Goal: Task Accomplishment & Management: Manage account settings

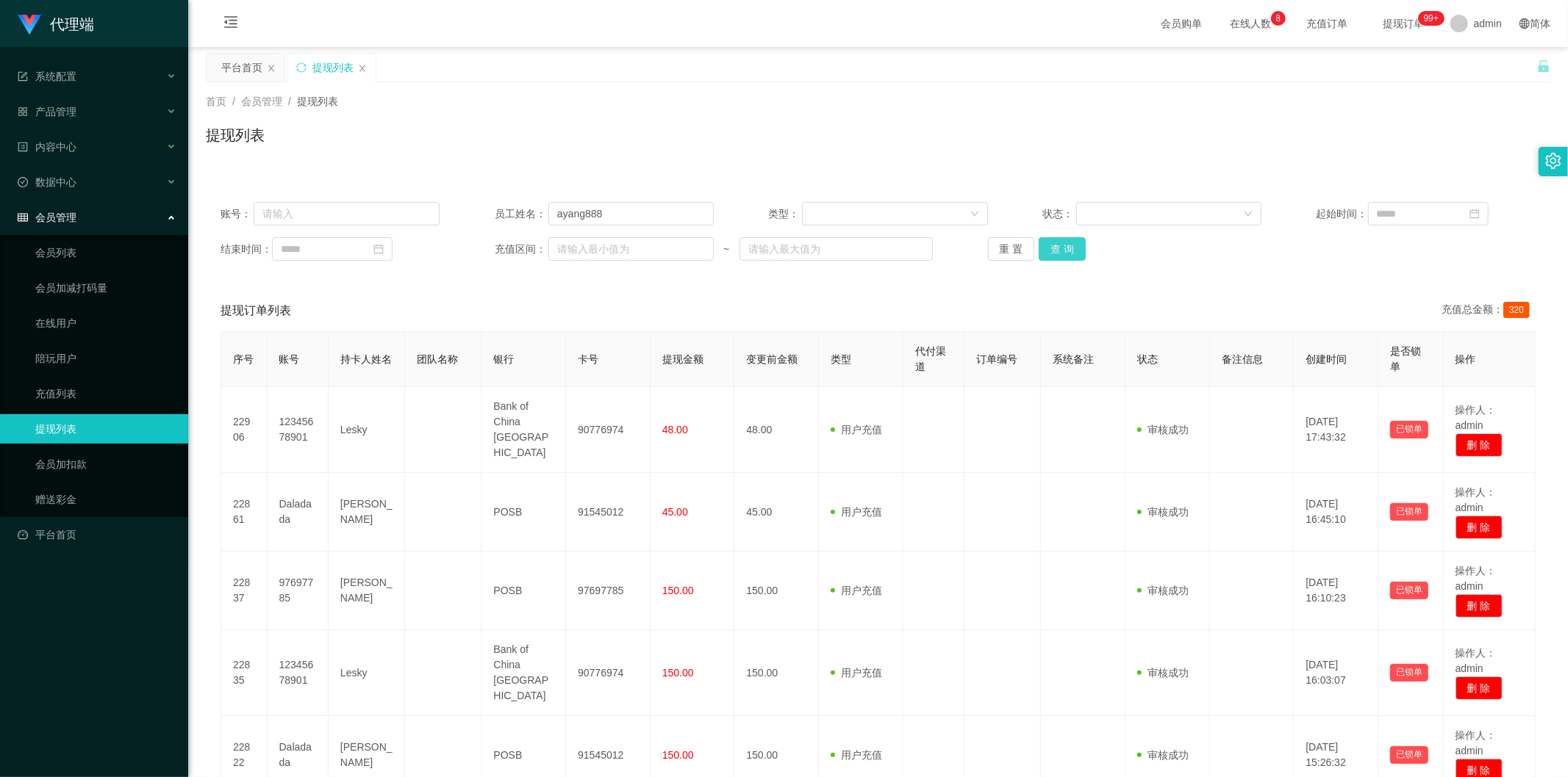
click at [1057, 257] on button "查 询" at bounding box center [1062, 249] width 47 height 23
click at [1057, 244] on button "查 询" at bounding box center [1062, 249] width 47 height 23
click at [1182, 166] on div "首页 / 会员管理 / 提现列表 / 提现列表" at bounding box center [878, 126] width 1380 height 87
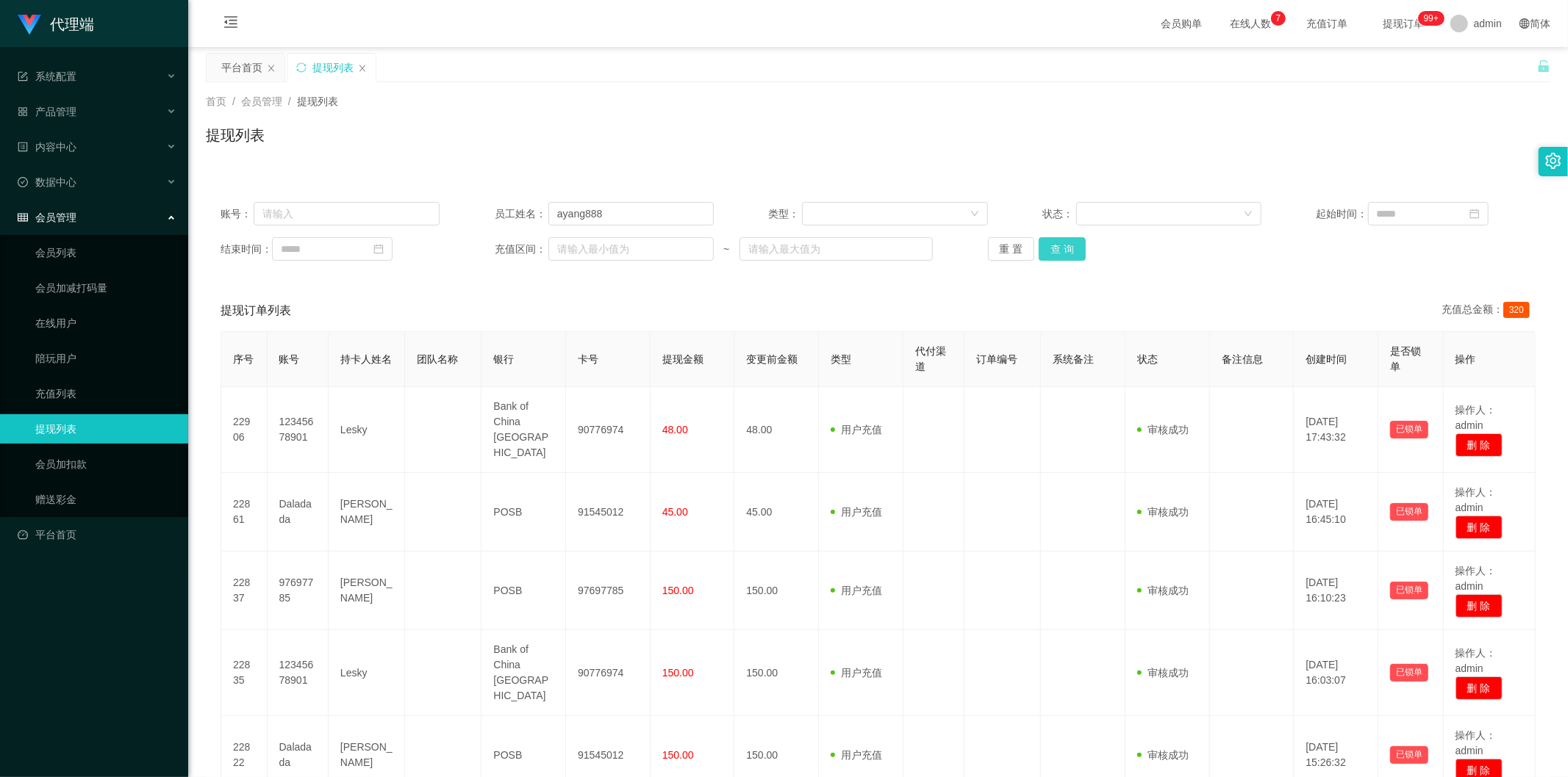
click at [1054, 250] on button "查 询" at bounding box center [1062, 249] width 47 height 23
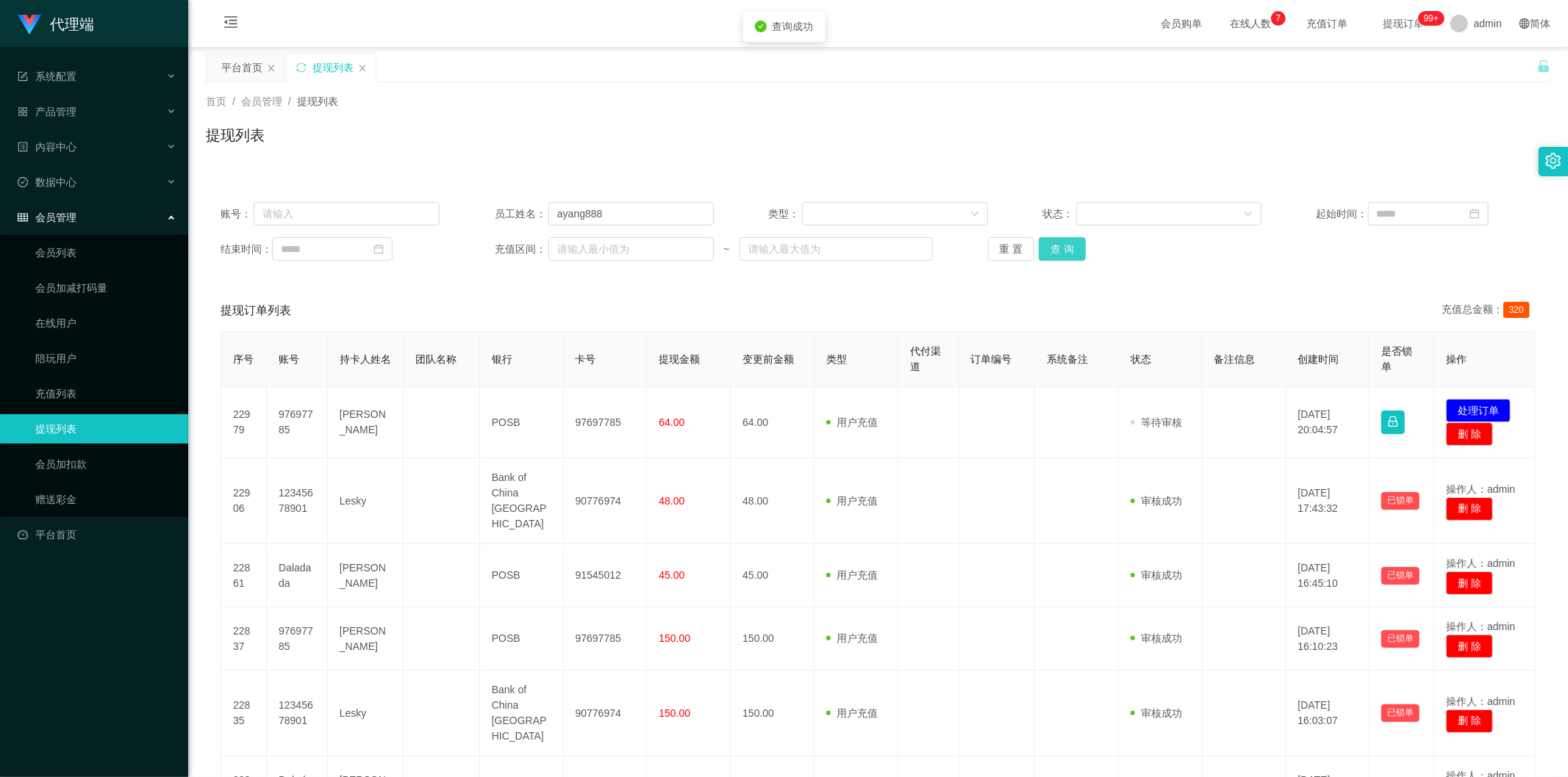
click at [1054, 250] on button "查 询" at bounding box center [1062, 249] width 47 height 23
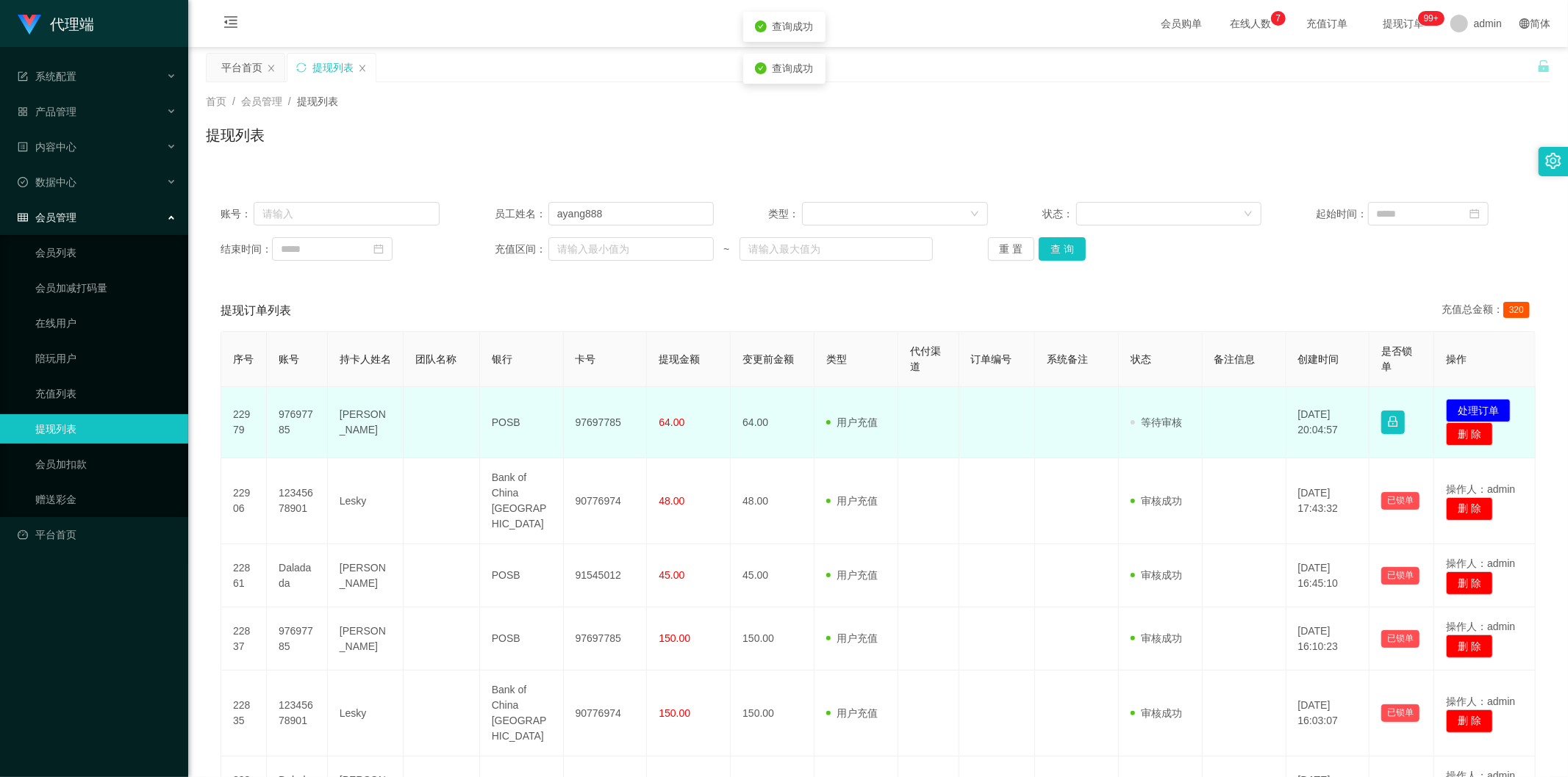
click at [590, 422] on td "97697785" at bounding box center [605, 422] width 84 height 71
copy td "97697785"
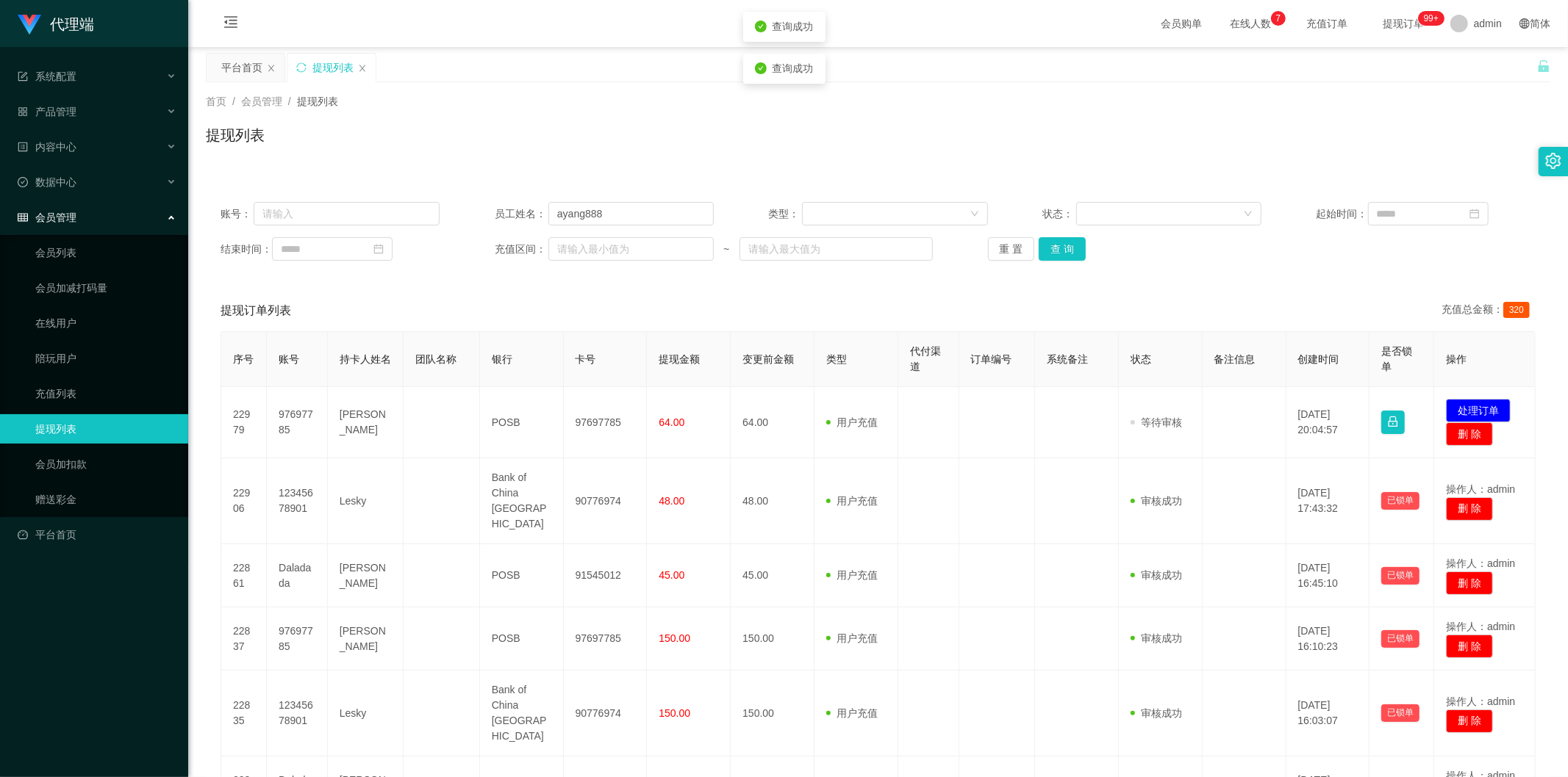
click at [1182, 150] on div "提现列表" at bounding box center [878, 141] width 1344 height 34
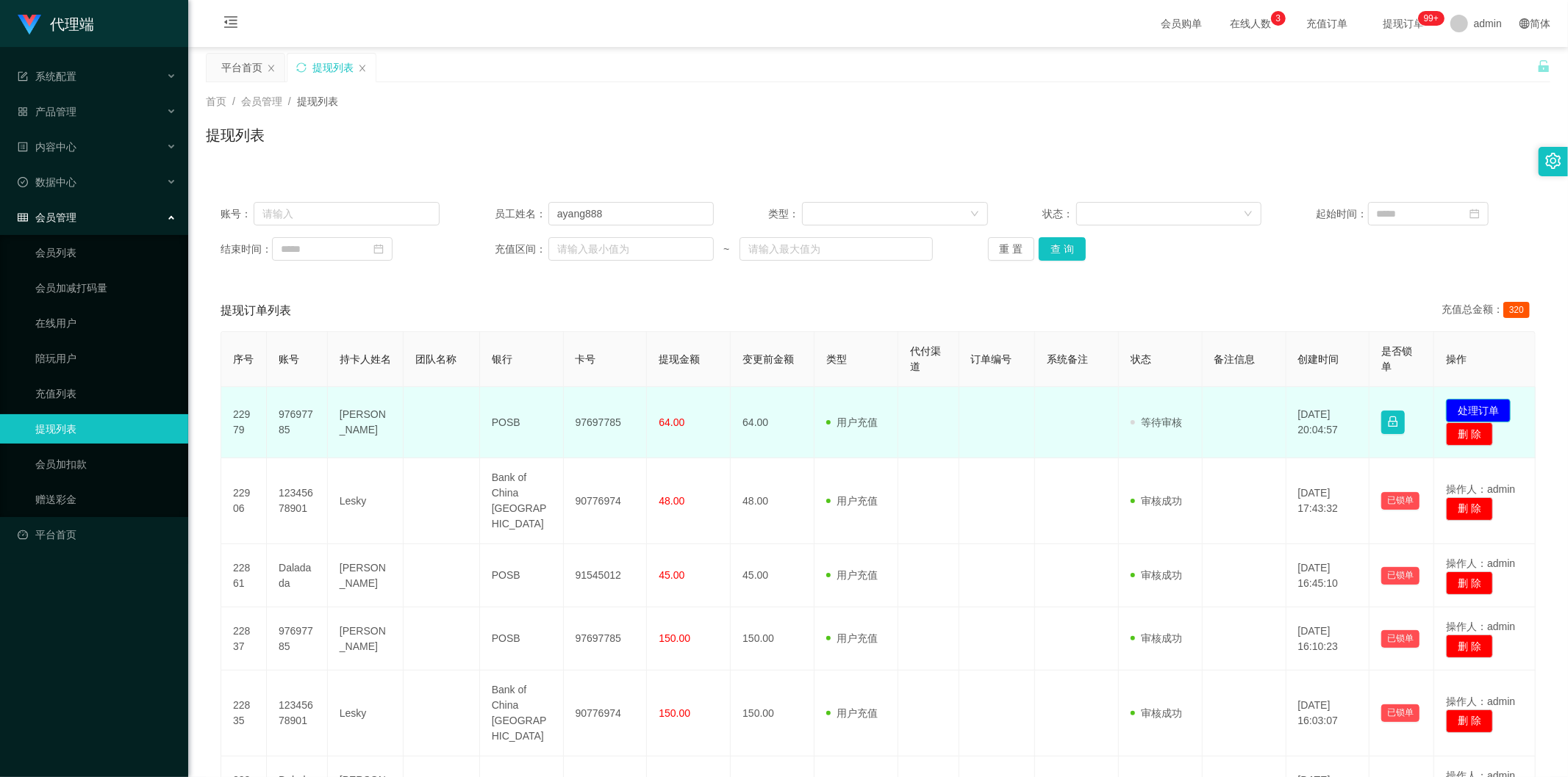
click at [1462, 408] on button "处理订单" at bounding box center [1479, 411] width 65 height 23
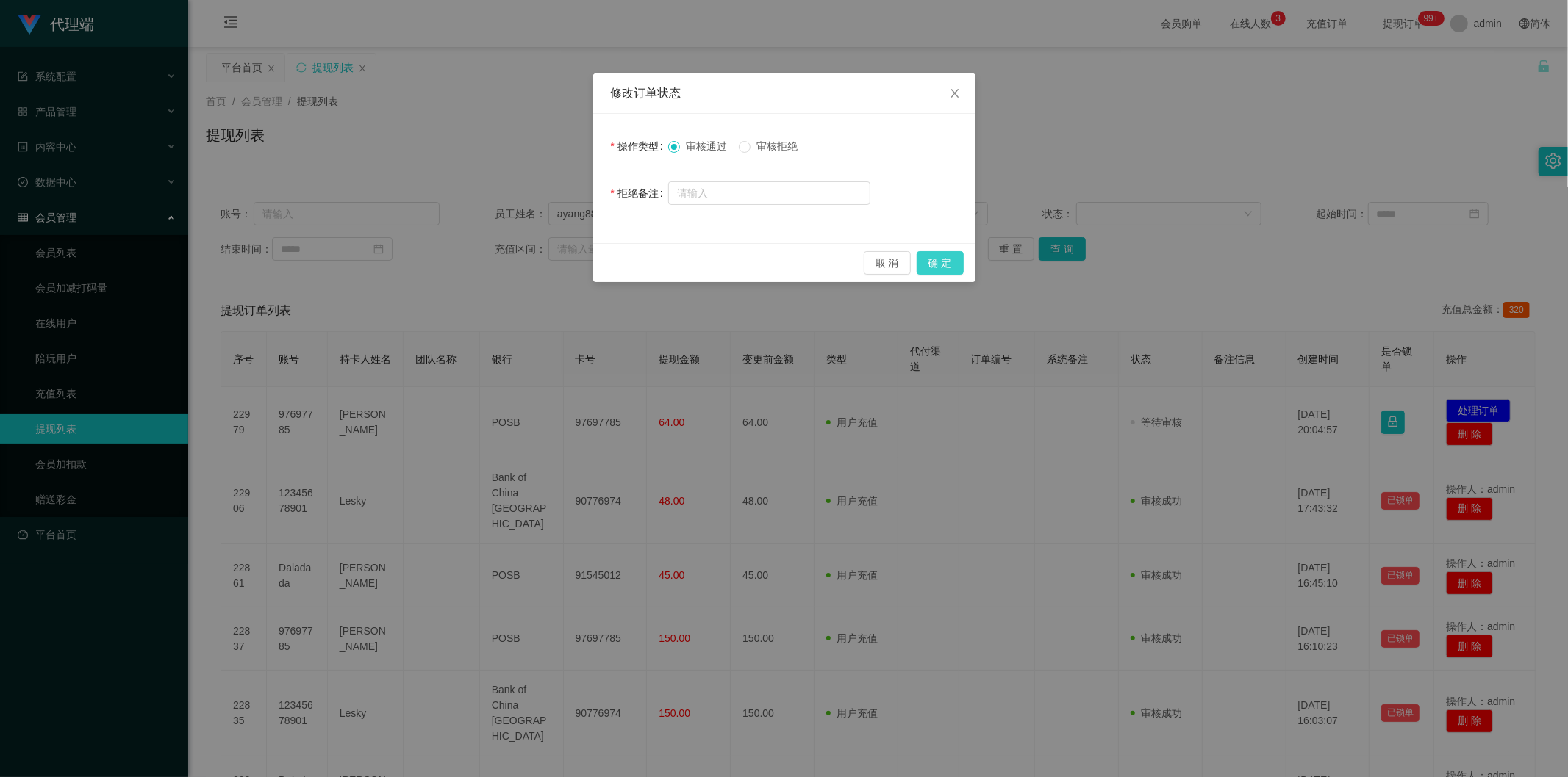
click at [946, 265] on button "确 定" at bounding box center [940, 263] width 47 height 23
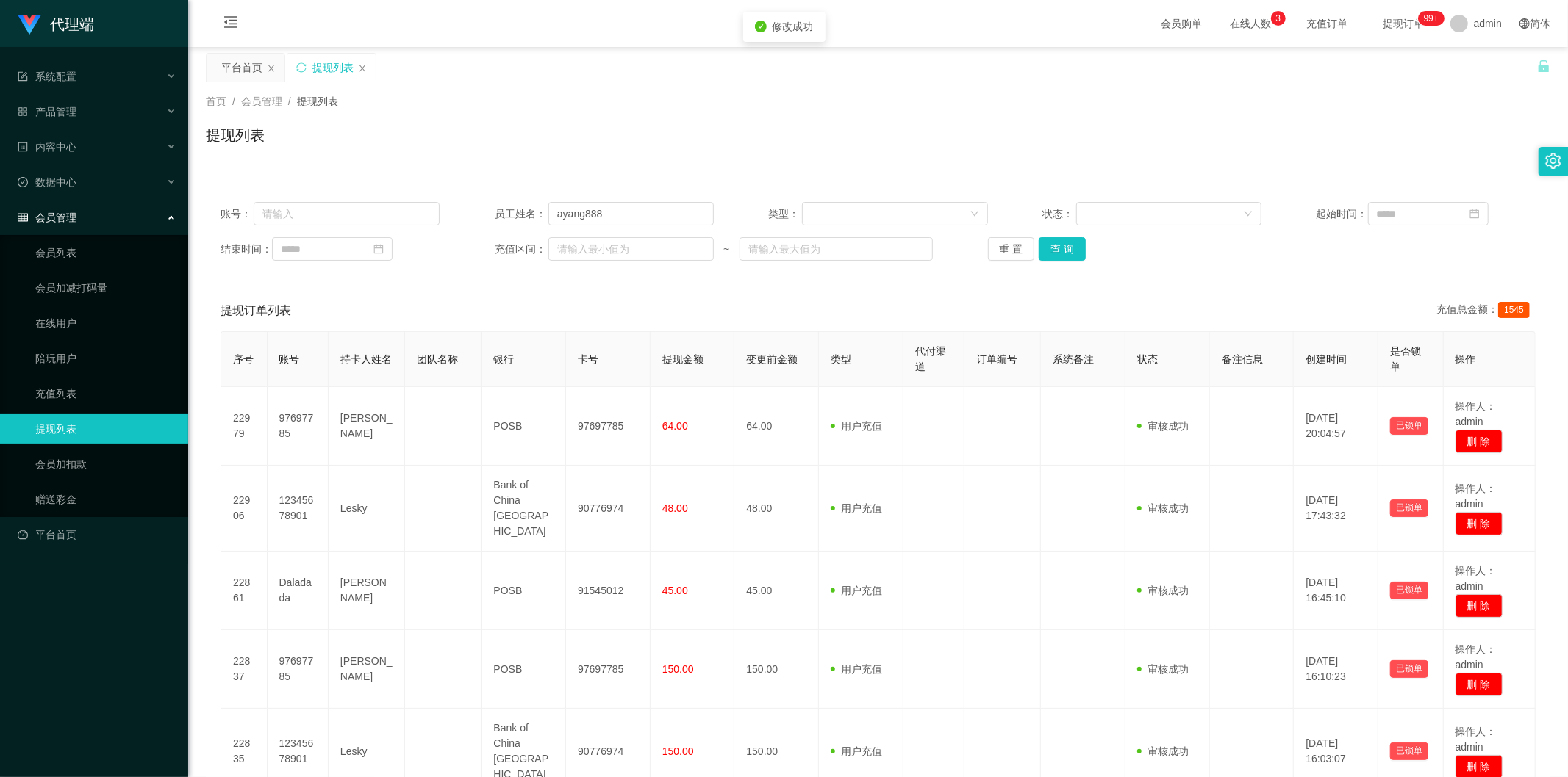
click at [1279, 150] on div "提现列表" at bounding box center [878, 141] width 1344 height 34
